Goal: Task Accomplishment & Management: Manage account settings

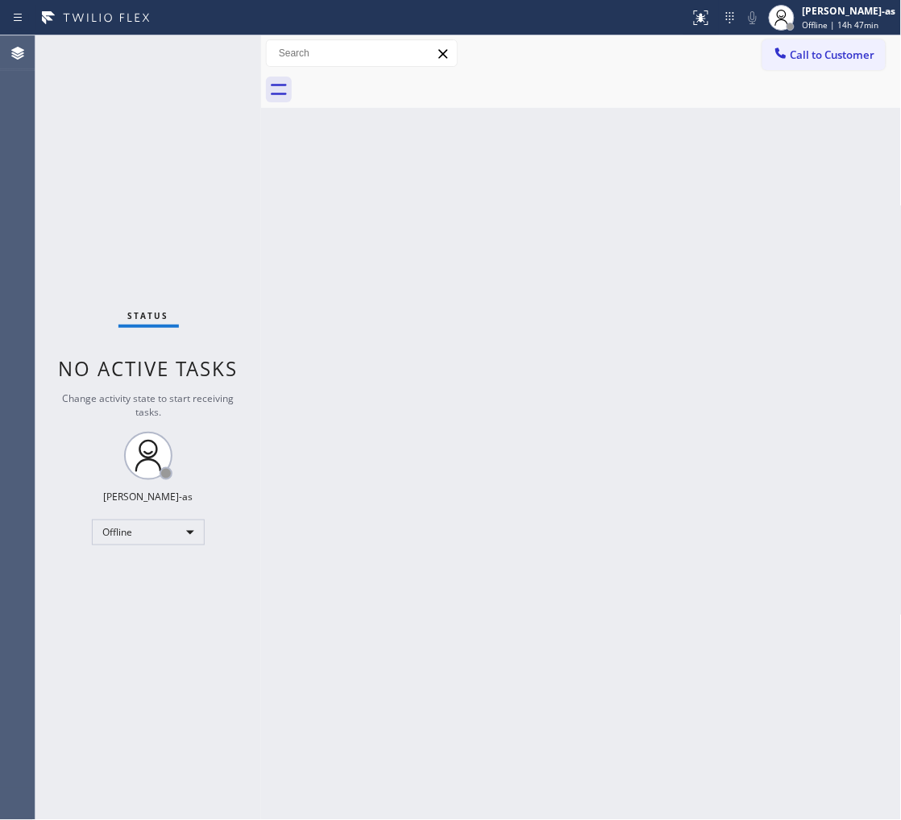
click at [308, 498] on div "Back to Dashboard Change Sender ID Customers Technicians Select a contact Outbo…" at bounding box center [581, 427] width 641 height 785
click at [212, 524] on div "Status No active tasks Change activity state to start receiving tasks. [PERSON_…" at bounding box center [148, 427] width 226 height 785
click at [143, 530] on div "Offline" at bounding box center [148, 533] width 113 height 26
click at [147, 596] on li "Unavailable" at bounding box center [148, 595] width 110 height 19
click at [455, 593] on div "Back to Dashboard Change Sender ID Customers Technicians Select a contact Outbo…" at bounding box center [581, 427] width 641 height 785
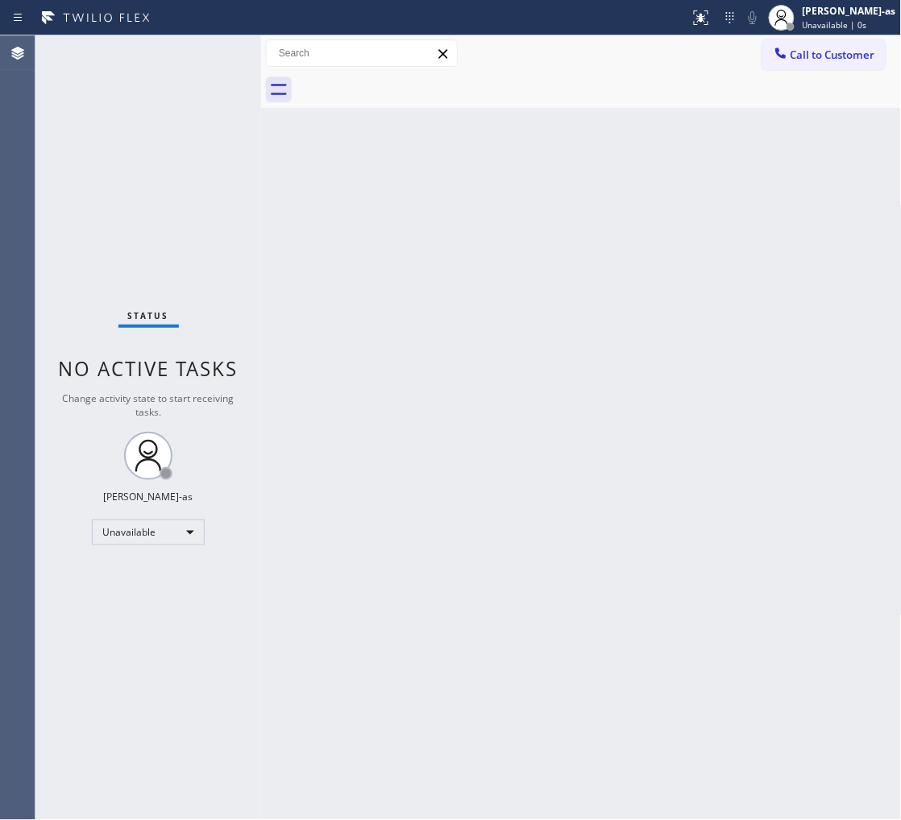
click at [455, 592] on div "Back to Dashboard Change Sender ID Customers Technicians Select a contact Outbo…" at bounding box center [581, 427] width 641 height 785
click at [392, 286] on div "Back to Dashboard Change Sender ID Customers Technicians Select a contact Outbo…" at bounding box center [581, 427] width 641 height 785
drag, startPoint x: 243, startPoint y: 440, endPoint x: 230, endPoint y: 401, distance: 40.8
click at [243, 405] on div "Status No active tasks Change activity state to start receiving tasks. [PERSON_…" at bounding box center [148, 427] width 226 height 785
click at [504, 321] on div "Back to Dashboard Change Sender ID Customers Technicians Select a contact Outbo…" at bounding box center [581, 427] width 641 height 785
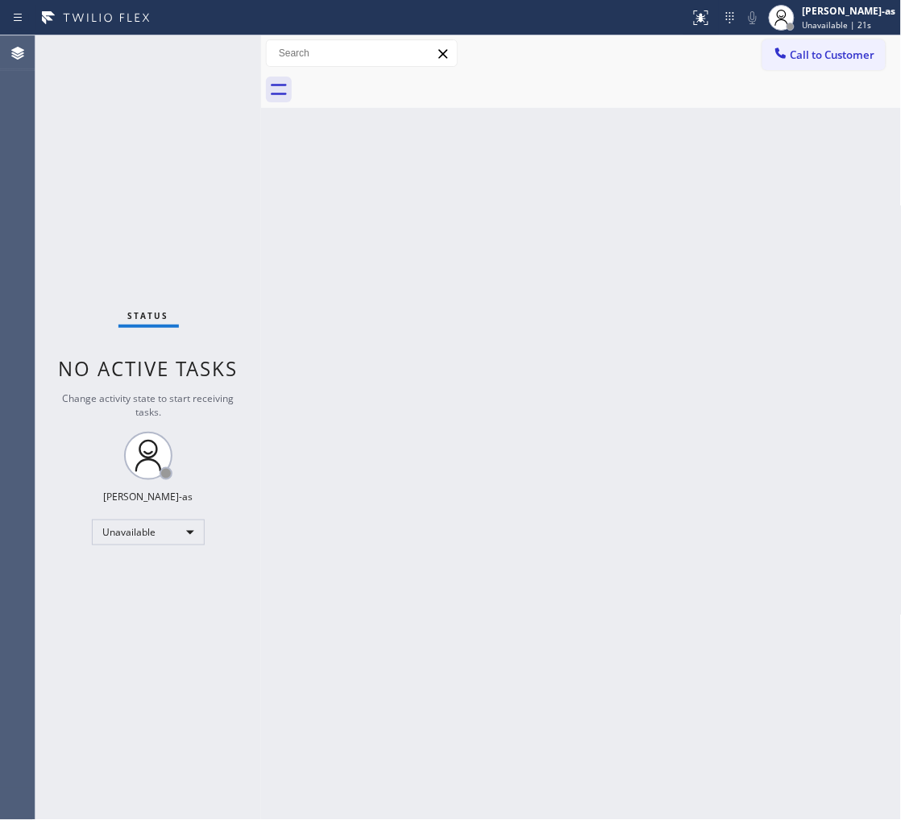
click at [735, 445] on div "Back to Dashboard Change Sender ID Customers Technicians Select a contact Outbo…" at bounding box center [581, 427] width 641 height 785
click at [790, 349] on div "Back to Dashboard Change Sender ID Customers Technicians Select a contact Outbo…" at bounding box center [581, 427] width 641 height 785
click at [384, 322] on div "Back to Dashboard Change Sender ID Customers Technicians Select a contact Outbo…" at bounding box center [581, 427] width 641 height 785
click at [423, 417] on div "Back to Dashboard Change Sender ID Customers Technicians Select a contact Outbo…" at bounding box center [581, 427] width 641 height 785
drag, startPoint x: 318, startPoint y: 220, endPoint x: 325, endPoint y: 214, distance: 9.1
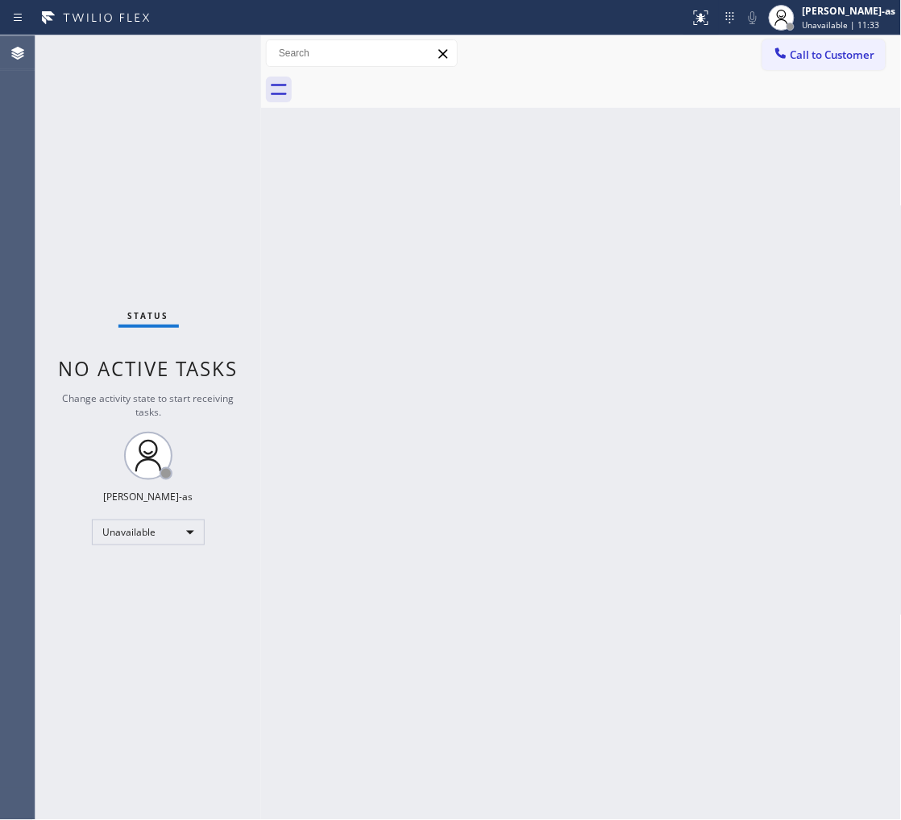
click at [322, 216] on div "Back to Dashboard Change Sender ID Customers Technicians Select a contact Outbo…" at bounding box center [581, 427] width 641 height 785
click at [393, 201] on div "Back to Dashboard Change Sender ID Customers Technicians Select a contact Outbo…" at bounding box center [581, 427] width 641 height 785
click at [483, 529] on div "Back to Dashboard Change Sender ID Customers Technicians Select a contact Outbo…" at bounding box center [581, 427] width 641 height 785
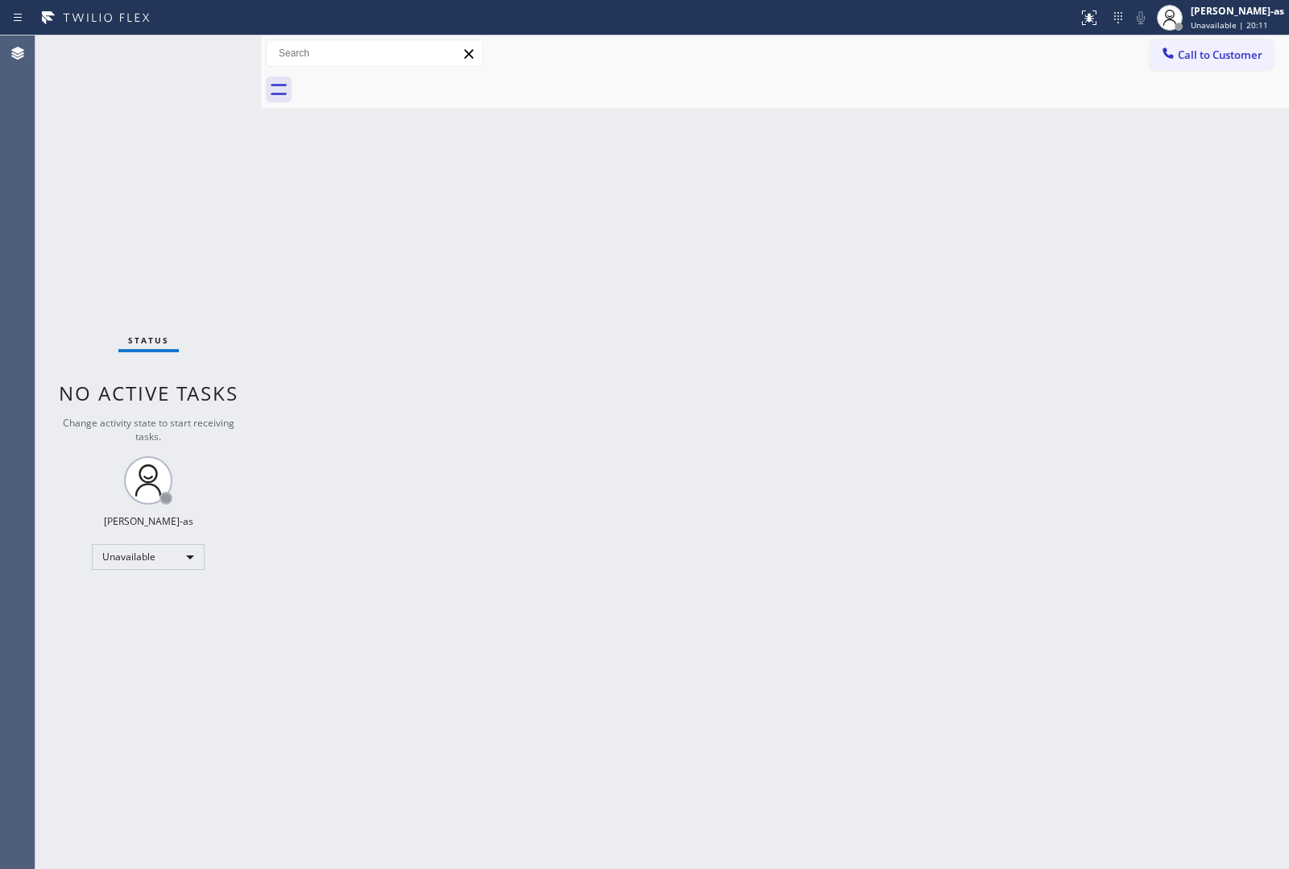
click at [226, 223] on div "Status No active tasks Change activity state to start receiving tasks. [PERSON_…" at bounding box center [148, 451] width 226 height 833
drag, startPoint x: 459, startPoint y: 542, endPoint x: 703, endPoint y: 20, distance: 576.1
click at [460, 541] on div "Back to Dashboard Change Sender ID Customers Technicians Select a contact Outbo…" at bounding box center [775, 451] width 1028 height 833
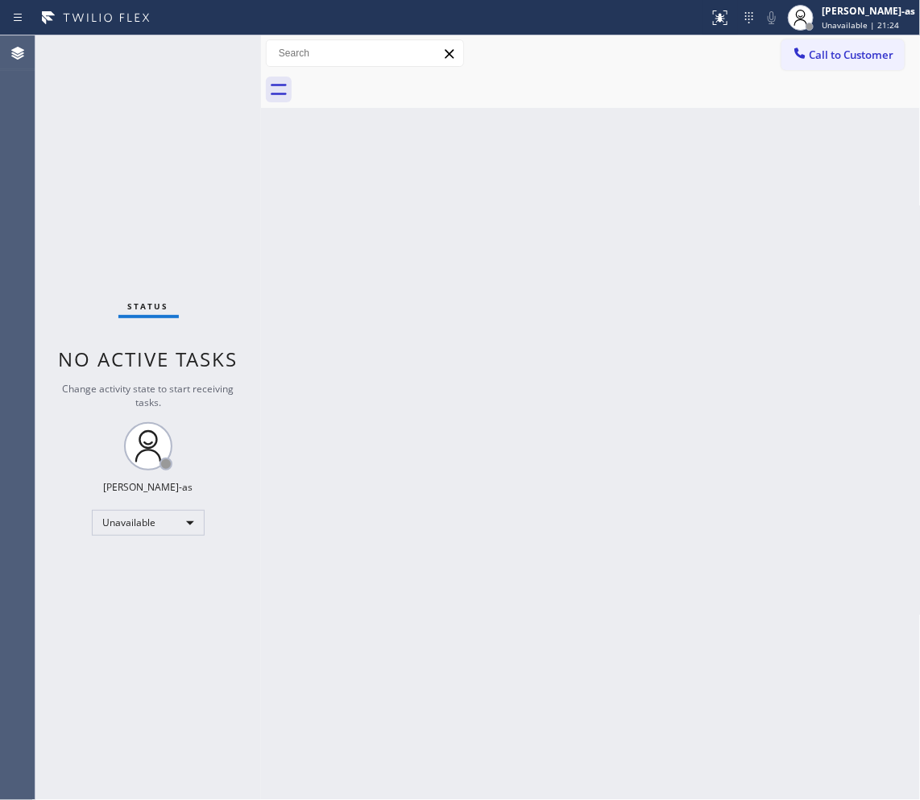
click at [662, 334] on div "Back to Dashboard Change Sender ID Customers Technicians Select a contact Outbo…" at bounding box center [591, 417] width 660 height 765
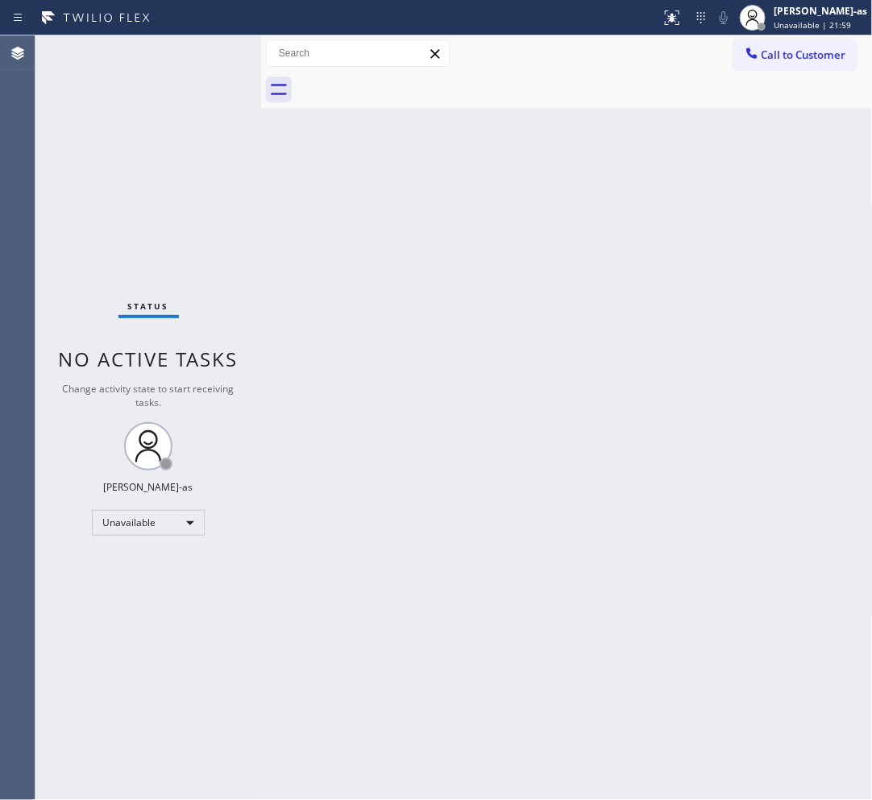
click at [574, 440] on div "Back to Dashboard Change Sender ID Customers Technicians Select a contact Outbo…" at bounding box center [567, 417] width 612 height 765
click at [335, 457] on div "Back to Dashboard Change Sender ID Customers Technicians Select a contact Outbo…" at bounding box center [567, 417] width 612 height 765
click at [552, 599] on div "Back to Dashboard Change Sender ID Customers Technicians Select a contact Outbo…" at bounding box center [567, 417] width 612 height 765
click at [103, 90] on div "Status No active tasks Change activity state to start receiving tasks. [PERSON_…" at bounding box center [148, 417] width 226 height 765
drag, startPoint x: 164, startPoint y: 98, endPoint x: 161, endPoint y: 81, distance: 17.9
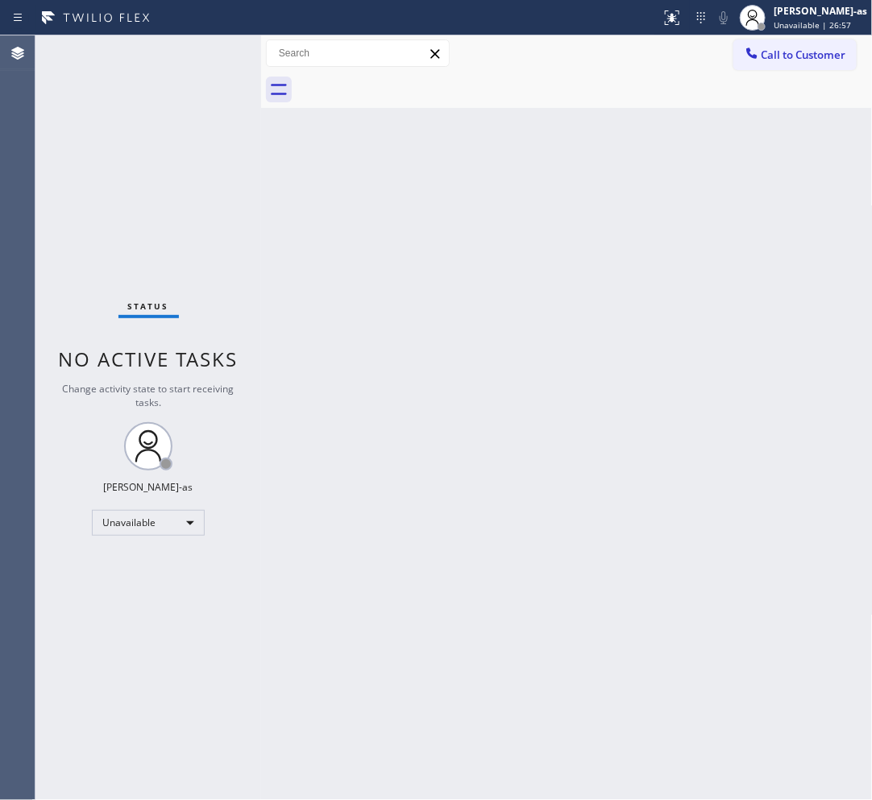
click at [164, 85] on div "Status No active tasks Change activity state to start receiving tasks. [PERSON_…" at bounding box center [148, 417] width 226 height 765
